Goal: Find specific page/section: Find specific page/section

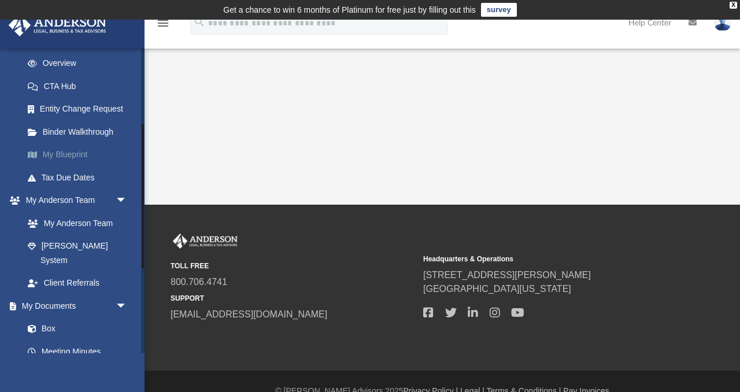
scroll to position [161, 0]
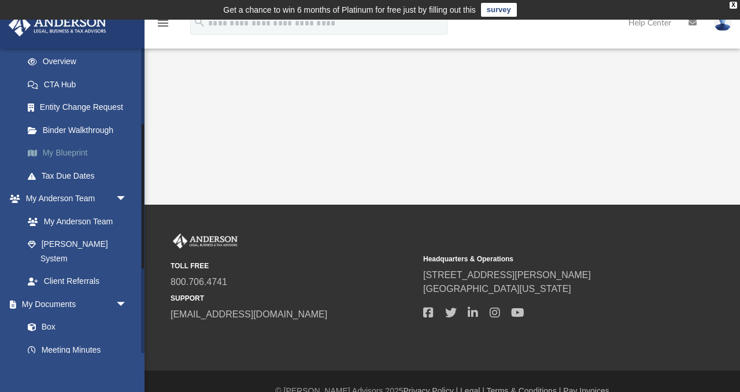
click at [53, 315] on link "Box" at bounding box center [74, 326] width 117 height 23
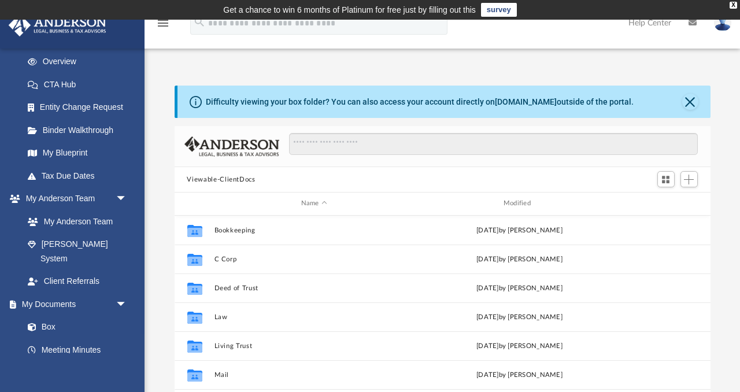
scroll to position [262, 536]
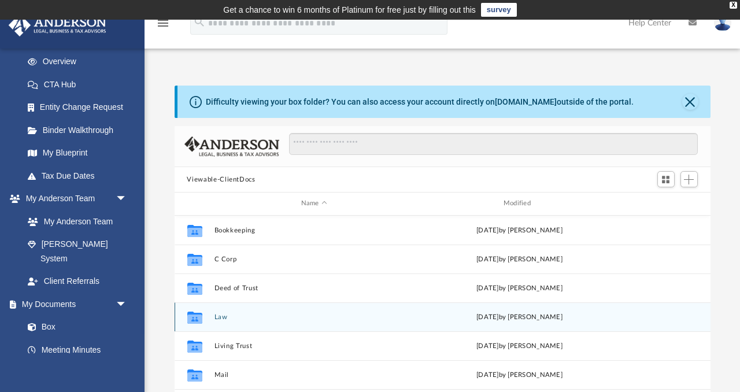
click at [219, 315] on button "Law" at bounding box center [314, 317] width 200 height 8
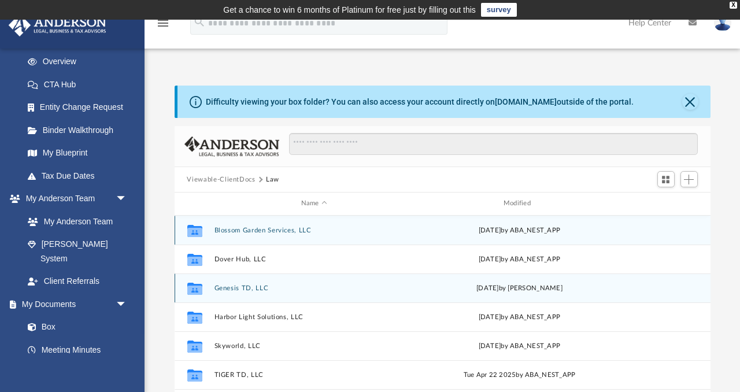
scroll to position [20, 0]
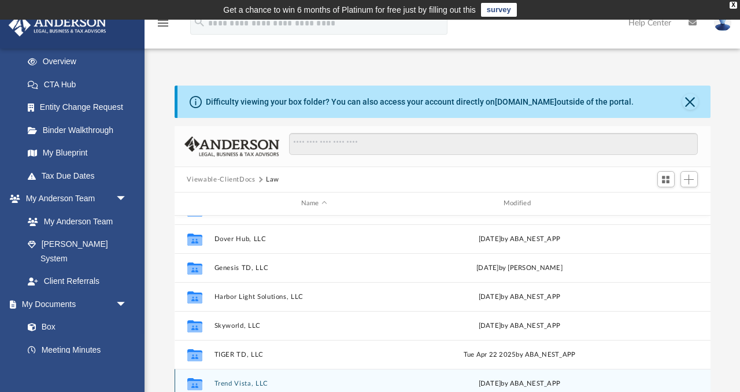
click at [227, 381] on button "Trend Vista, LLC" at bounding box center [314, 384] width 200 height 8
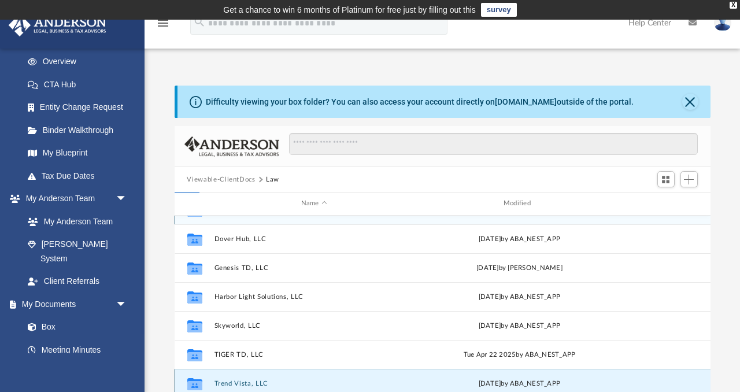
scroll to position [0, 0]
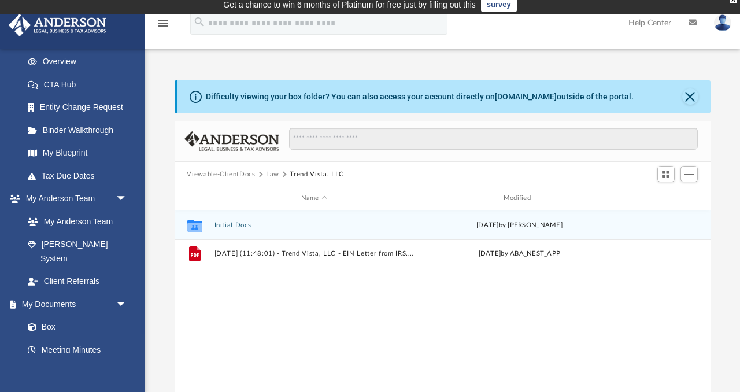
click at [220, 224] on button "Initial Docs" at bounding box center [314, 225] width 200 height 8
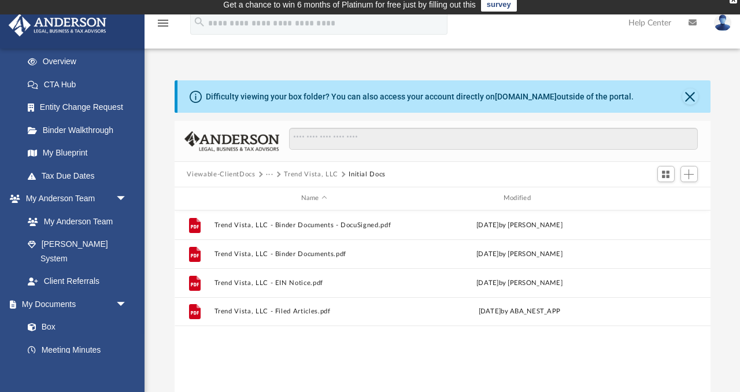
click at [268, 172] on button "···" at bounding box center [270, 174] width 8 height 10
click at [277, 195] on li "Law" at bounding box center [278, 194] width 13 height 12
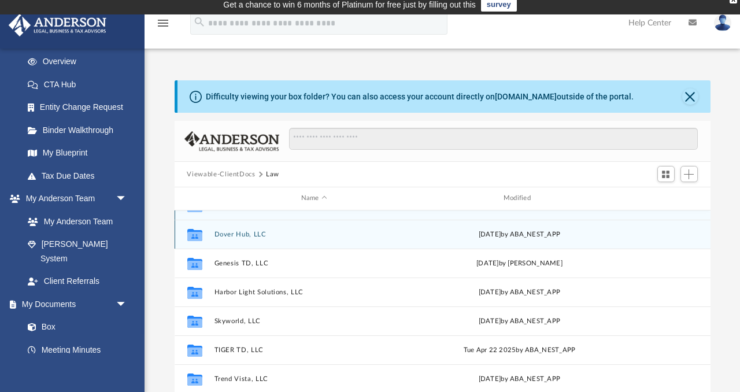
scroll to position [20, 0]
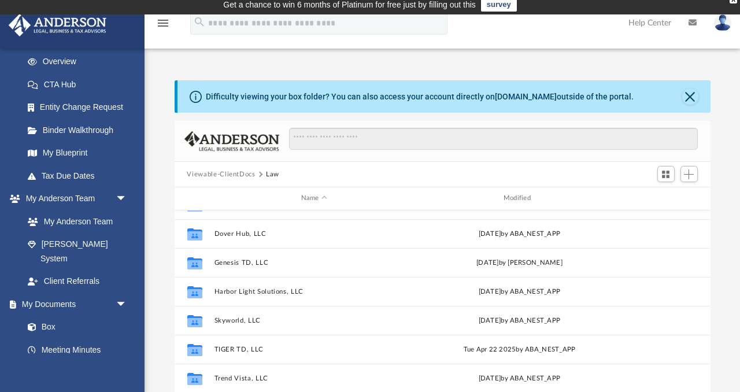
click at [232, 171] on button "Viewable-ClientDocs" at bounding box center [221, 174] width 68 height 10
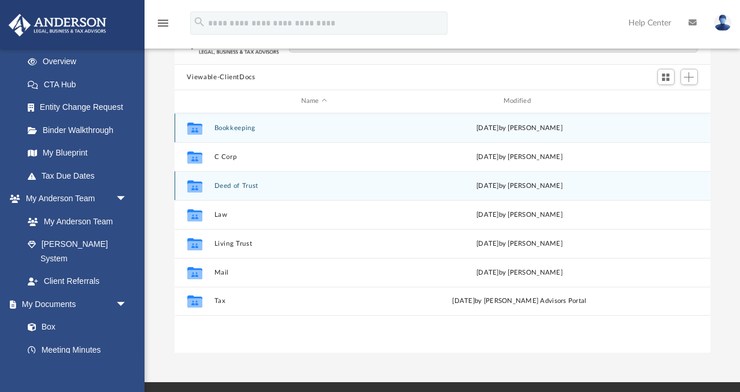
scroll to position [103, 0]
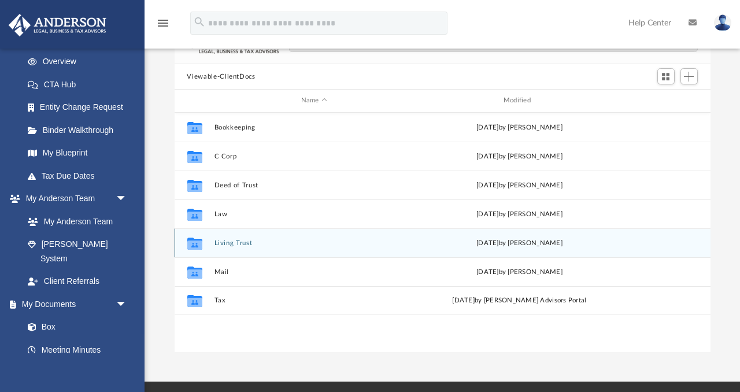
click at [232, 242] on button "Living Trust" at bounding box center [314, 243] width 200 height 8
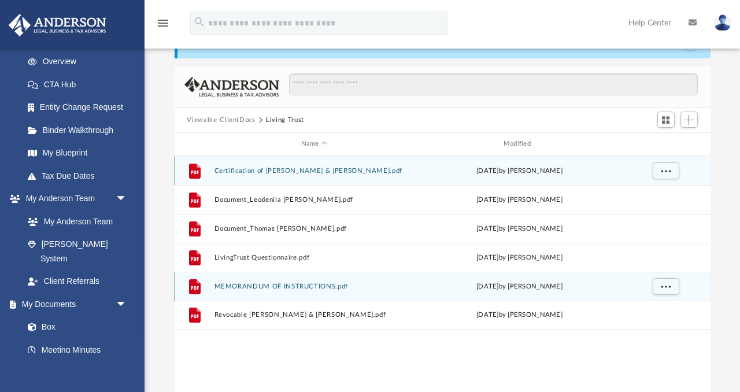
scroll to position [59, 0]
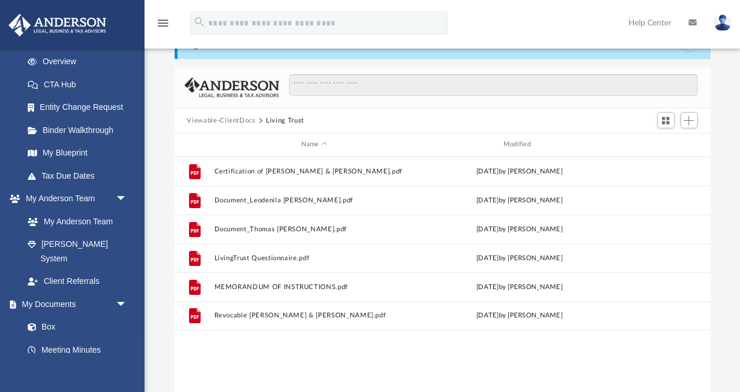
click at [221, 120] on button "Viewable-ClientDocs" at bounding box center [221, 121] width 68 height 10
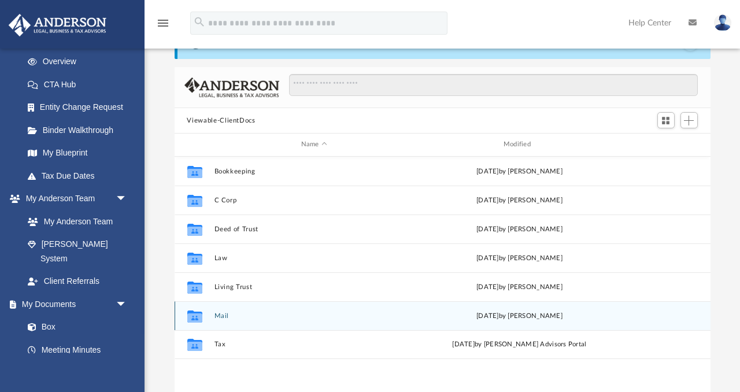
click at [225, 315] on button "Mail" at bounding box center [314, 316] width 200 height 8
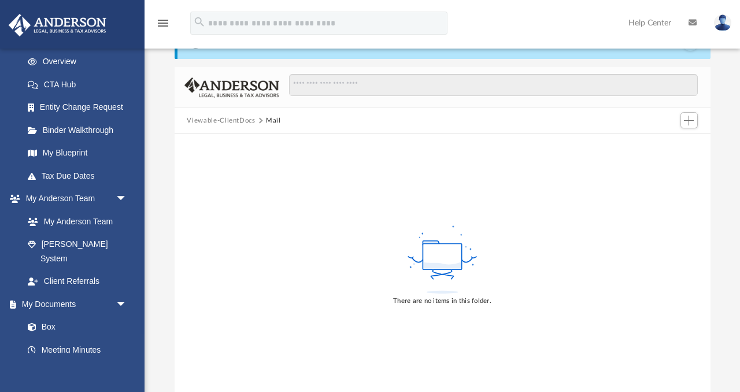
click at [235, 117] on button "Viewable-ClientDocs" at bounding box center [221, 121] width 68 height 10
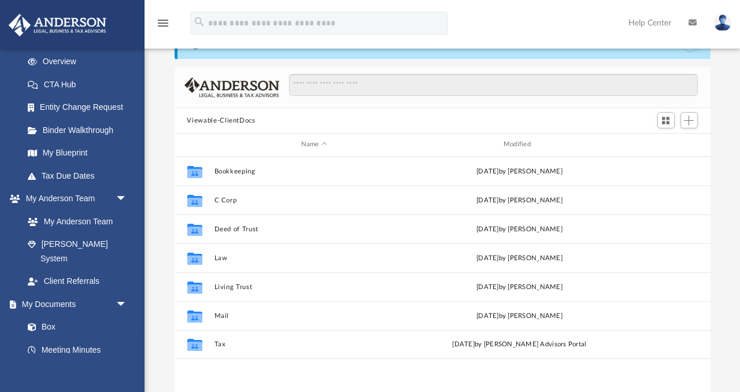
scroll to position [262, 536]
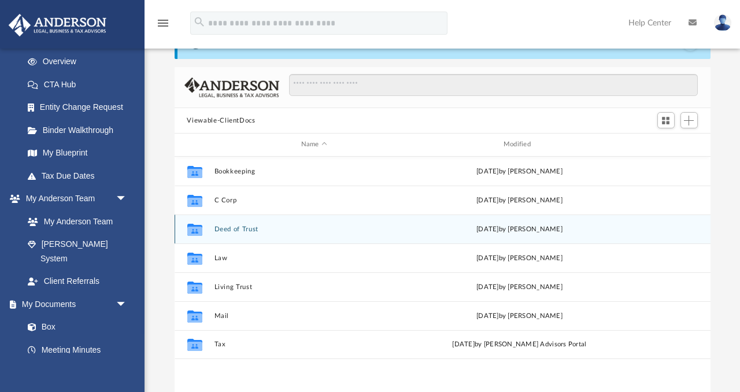
click at [236, 225] on button "Deed of Trust" at bounding box center [314, 229] width 200 height 8
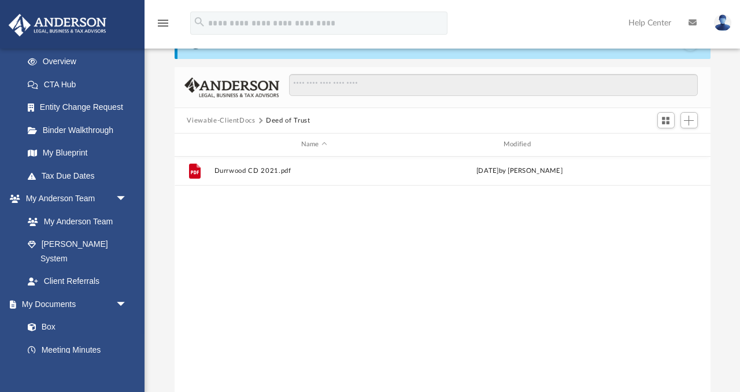
click at [273, 118] on button "Deed of Trust" at bounding box center [288, 121] width 44 height 10
click at [244, 120] on button "Viewable-ClientDocs" at bounding box center [221, 121] width 68 height 10
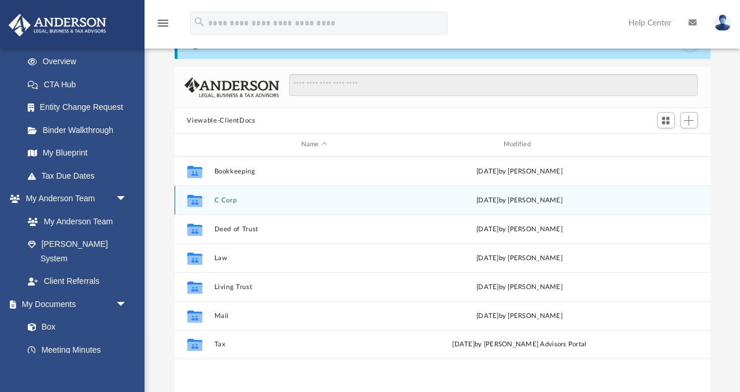
click at [227, 197] on button "C Corp" at bounding box center [314, 200] width 200 height 8
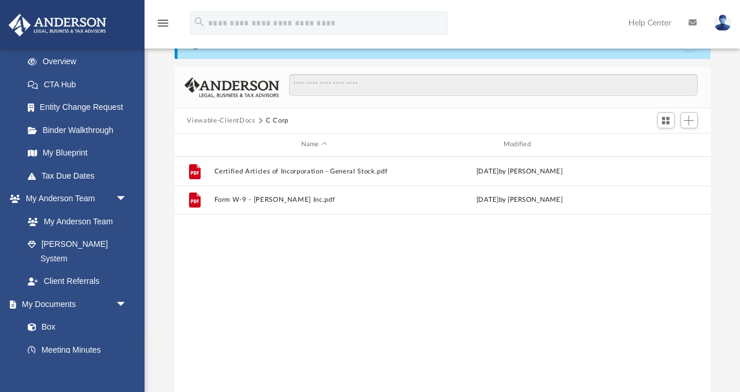
click at [239, 120] on button "Viewable-ClientDocs" at bounding box center [221, 121] width 68 height 10
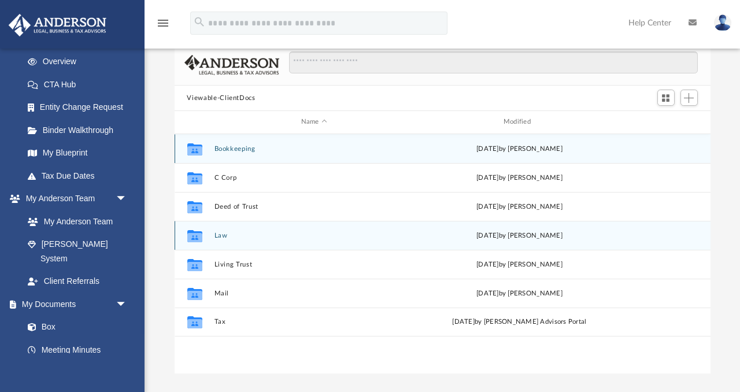
scroll to position [83, 0]
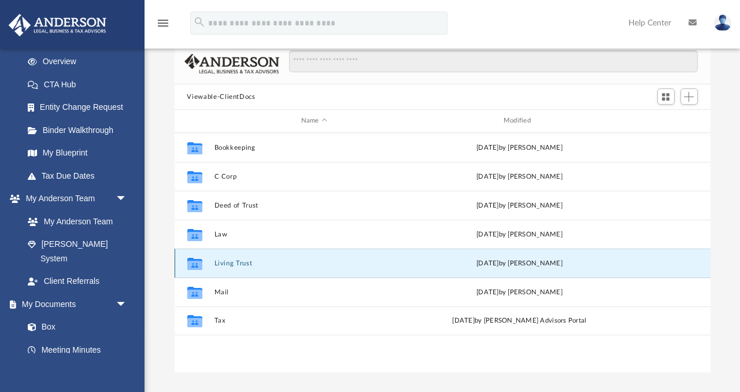
drag, startPoint x: 226, startPoint y: 263, endPoint x: 237, endPoint y: 261, distance: 11.8
click at [237, 261] on button "Living Trust" at bounding box center [314, 263] width 200 height 8
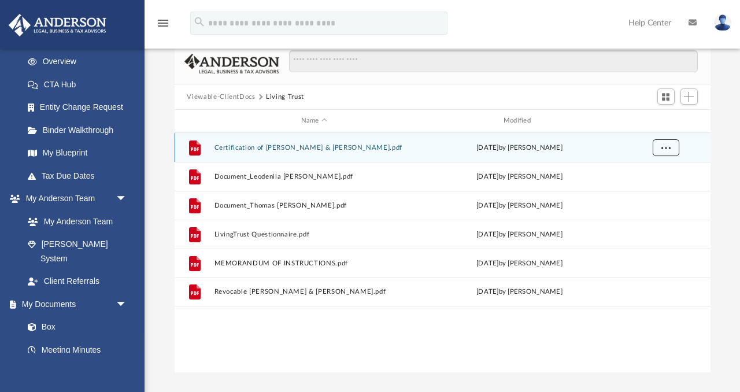
click at [664, 151] on button "More options" at bounding box center [665, 147] width 27 height 17
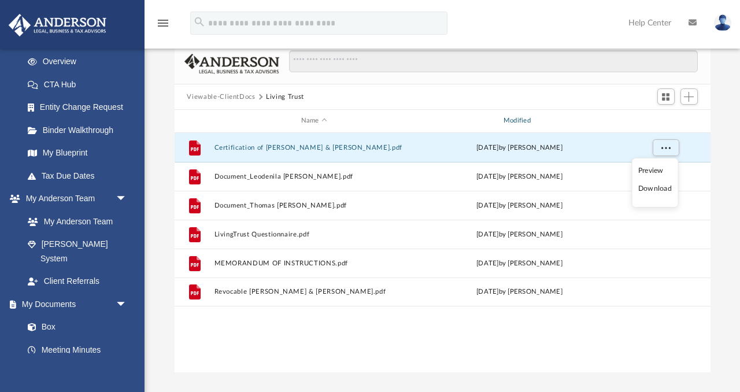
click at [459, 118] on div "Modified" at bounding box center [518, 121] width 201 height 10
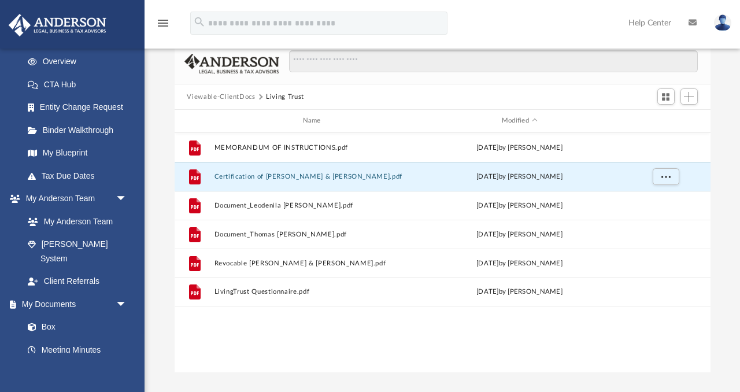
click at [233, 93] on button "Viewable-ClientDocs" at bounding box center [221, 97] width 68 height 10
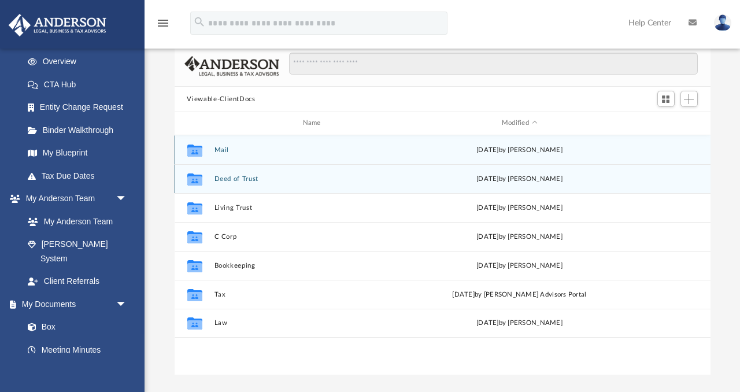
scroll to position [80, 0]
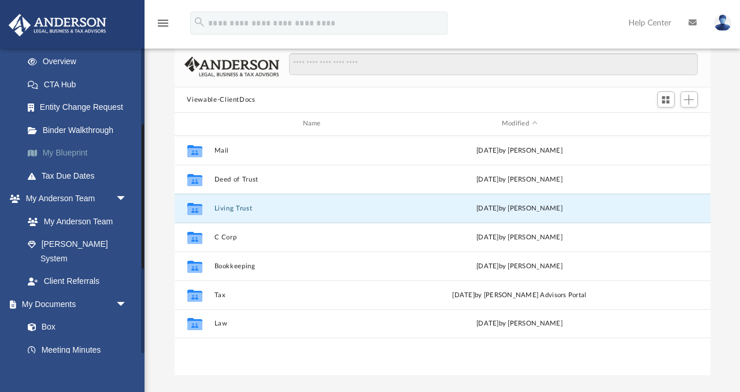
click at [77, 148] on link "My Blueprint" at bounding box center [80, 153] width 128 height 23
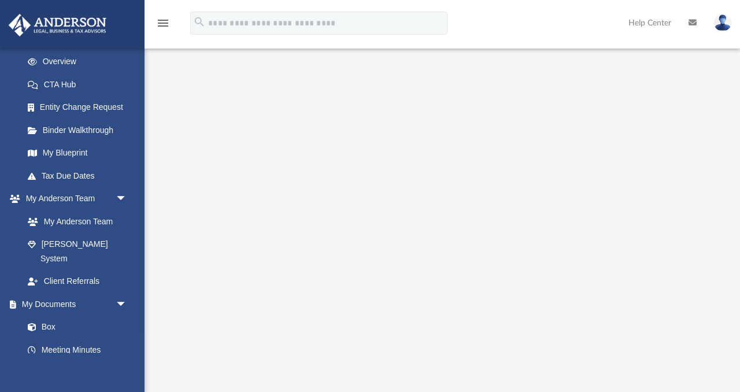
scroll to position [25, 0]
click at [164, 20] on icon "menu" at bounding box center [163, 23] width 14 height 14
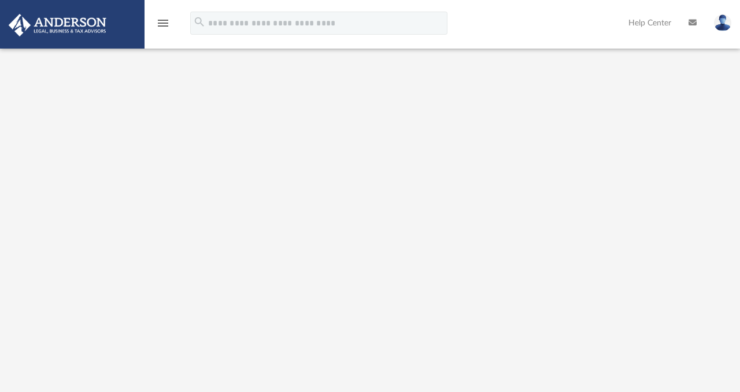
scroll to position [0, 0]
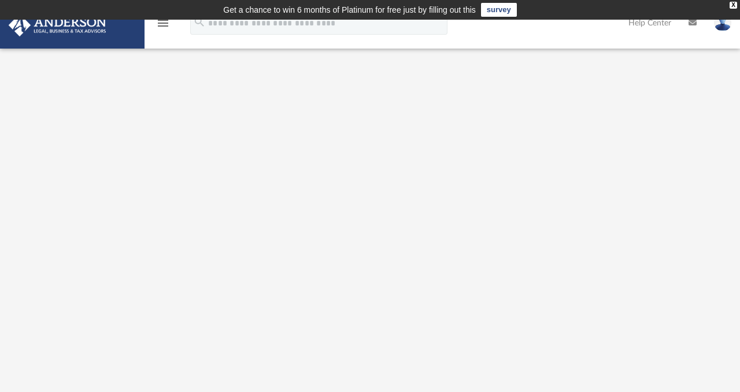
click at [555, 68] on div at bounding box center [370, 304] width 740 height 487
